Goal: Navigation & Orientation: Find specific page/section

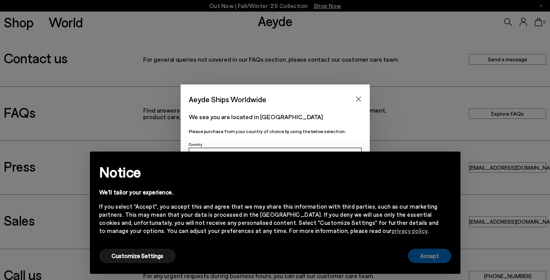
click at [436, 261] on button "Accept" at bounding box center [429, 256] width 43 height 14
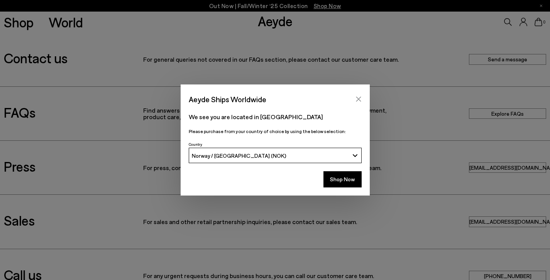
click at [361, 100] on button "Close" at bounding box center [358, 99] width 12 height 12
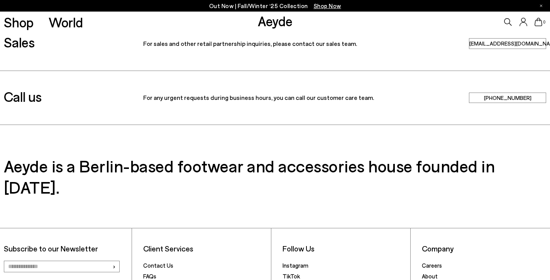
scroll to position [257, 0]
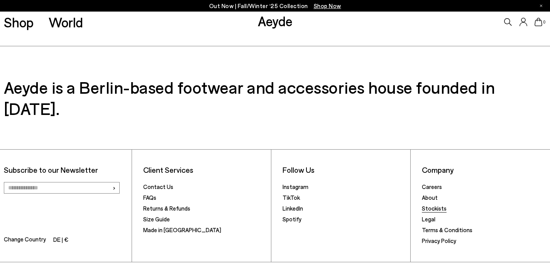
click at [430, 205] on link "Stockists" at bounding box center [434, 208] width 25 height 7
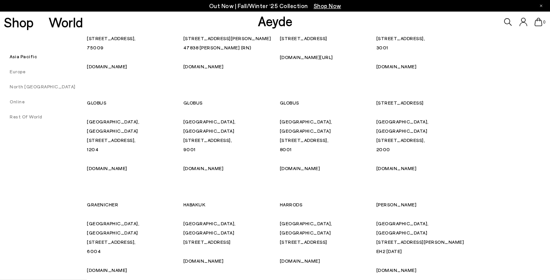
scroll to position [1705, 0]
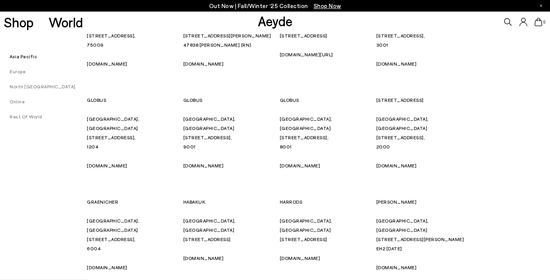
click at [23, 73] on link "Europe" at bounding box center [12, 71] width 25 height 5
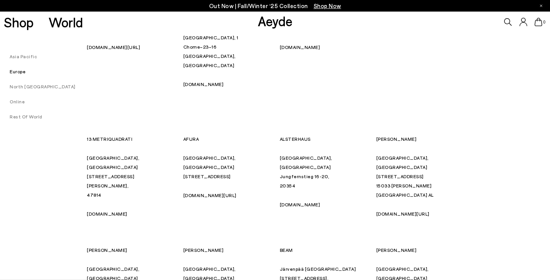
scroll to position [517, 0]
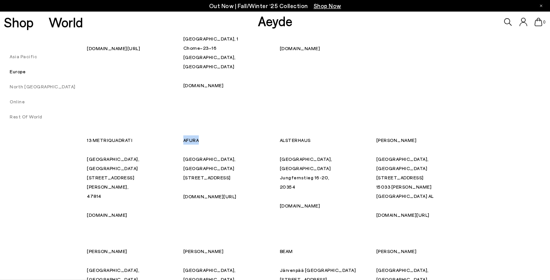
drag, startPoint x: 200, startPoint y: 57, endPoint x: 184, endPoint y: 56, distance: 16.2
click at [184, 135] on p "AFURA" at bounding box center [227, 139] width 89 height 9
copy p "AFURA"
click at [206, 194] on link "afurastore.com/" at bounding box center [209, 196] width 53 height 5
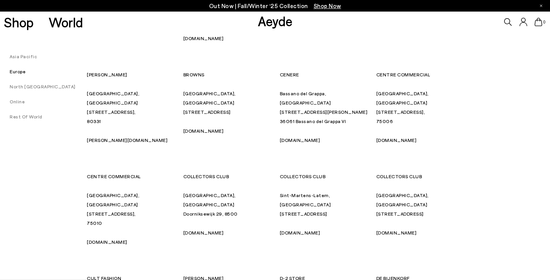
scroll to position [924, 0]
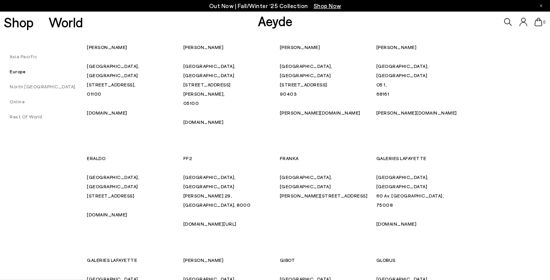
scroll to position [1418, 0]
